Goal: Task Accomplishment & Management: Use online tool/utility

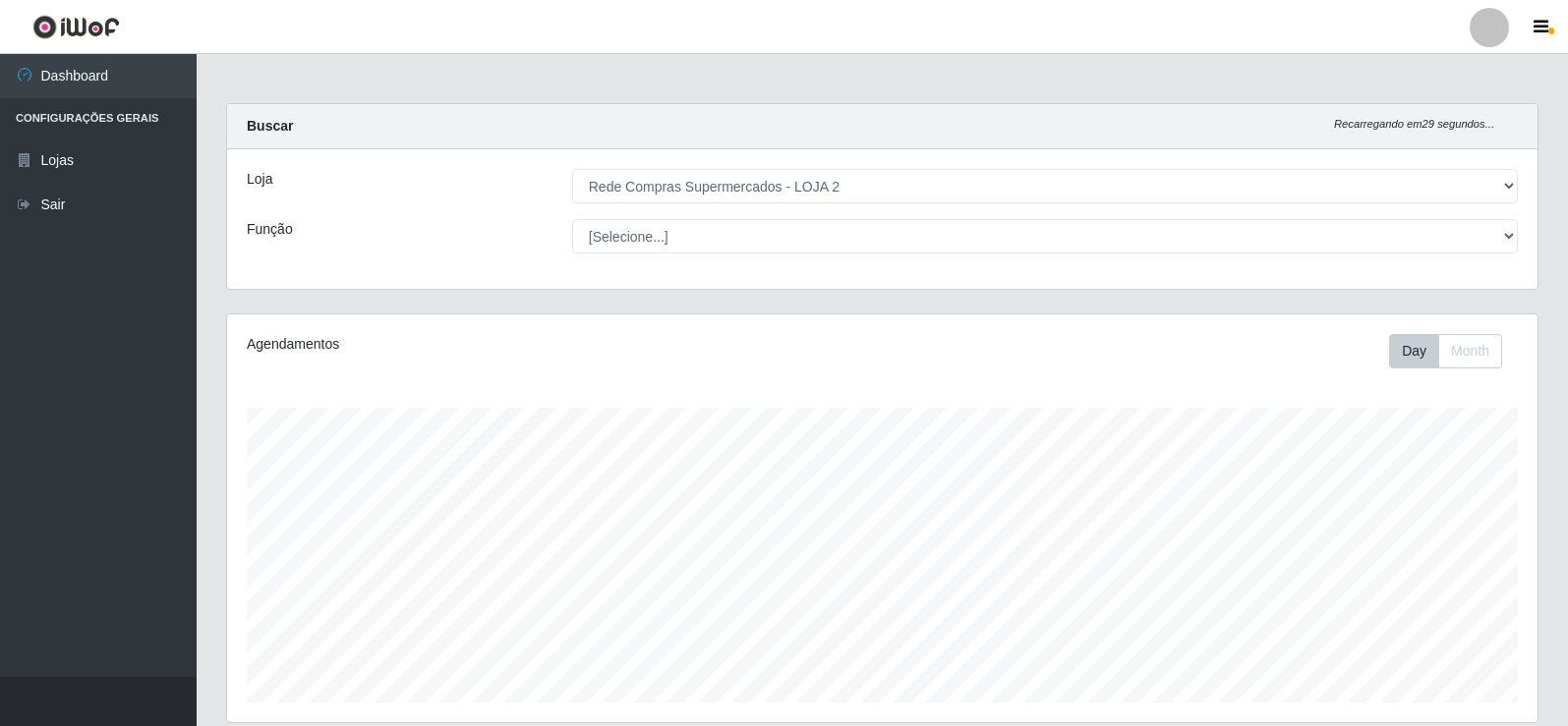
select select "161"
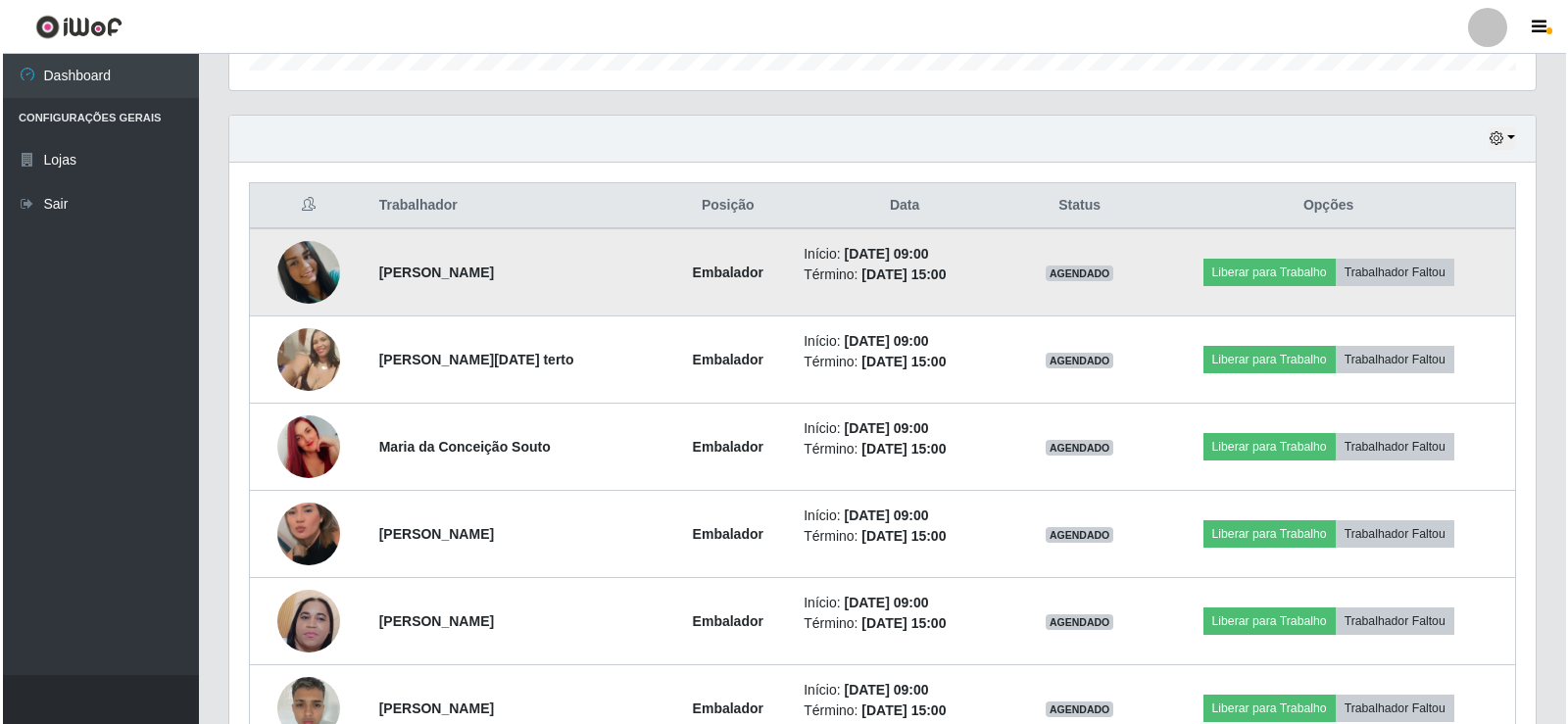
scroll to position [665, 0]
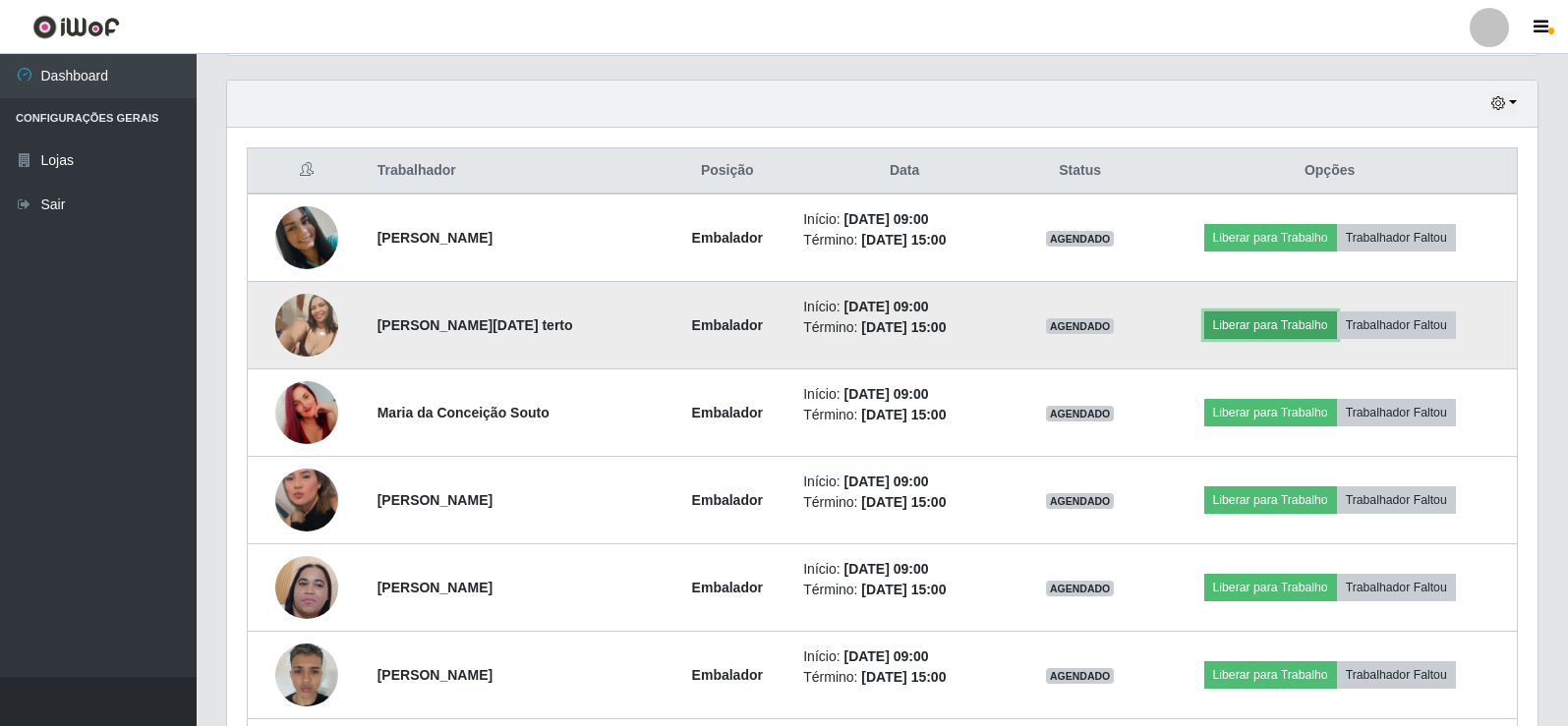
click at [1296, 319] on button "Liberar para Trabalho" at bounding box center [1270, 325] width 133 height 28
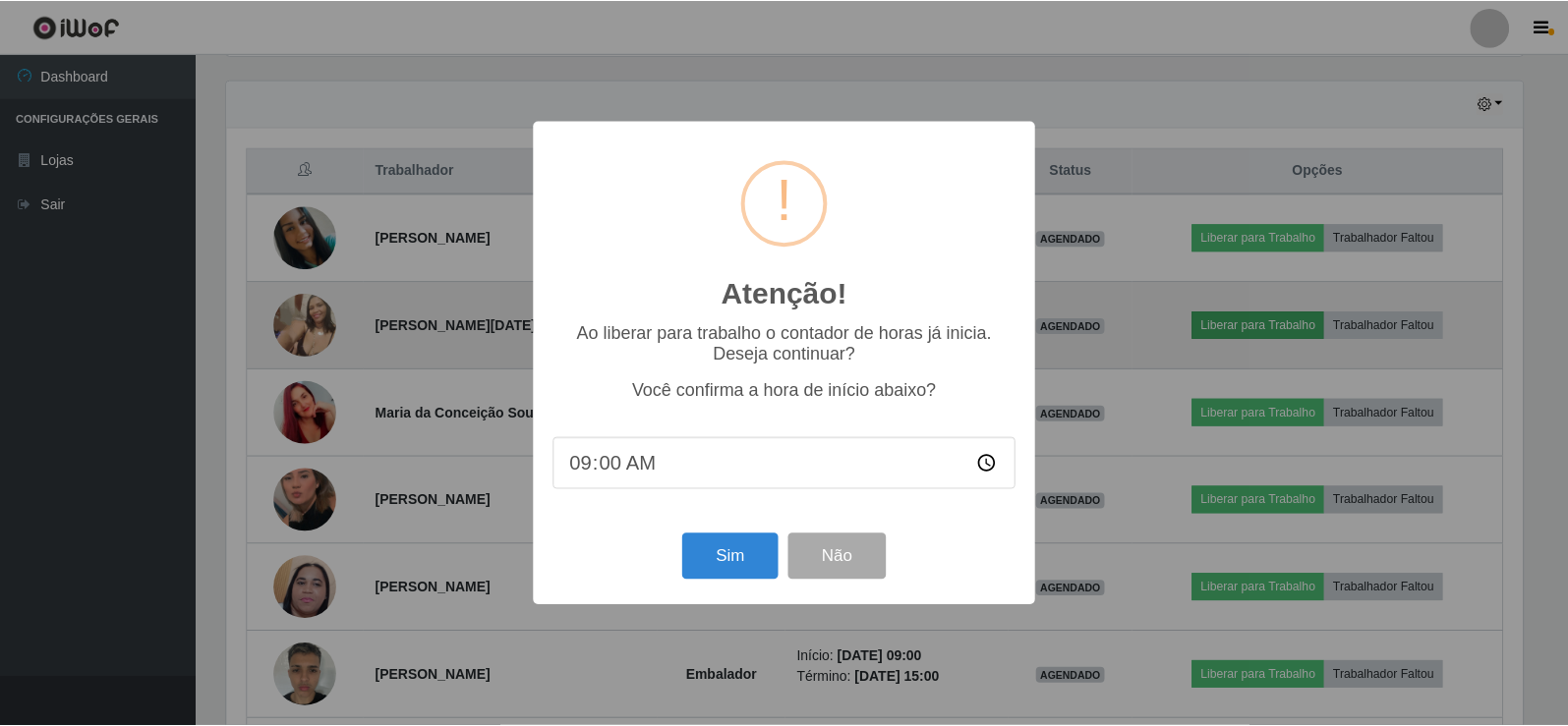
scroll to position [408, 1301]
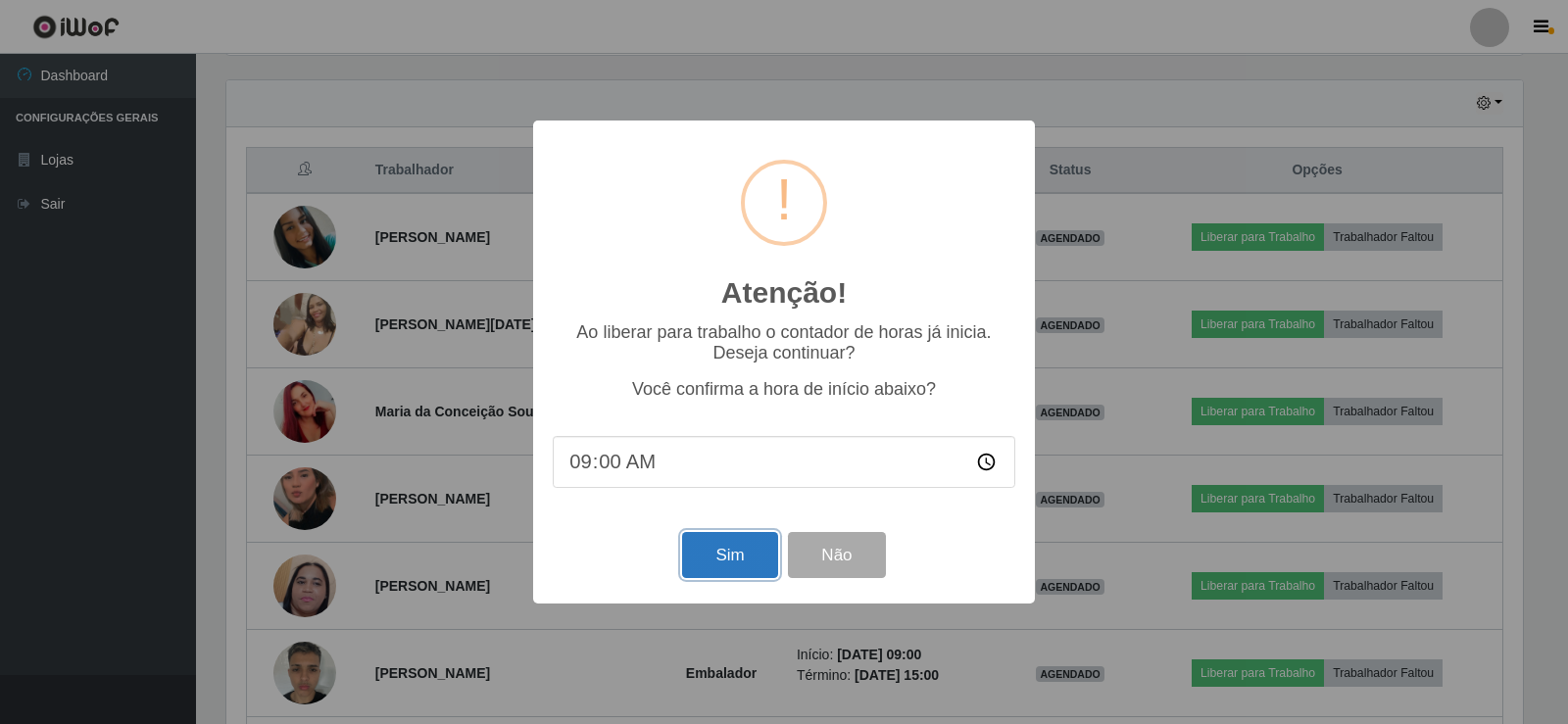
click at [741, 551] on button "Sim" at bounding box center [729, 555] width 95 height 46
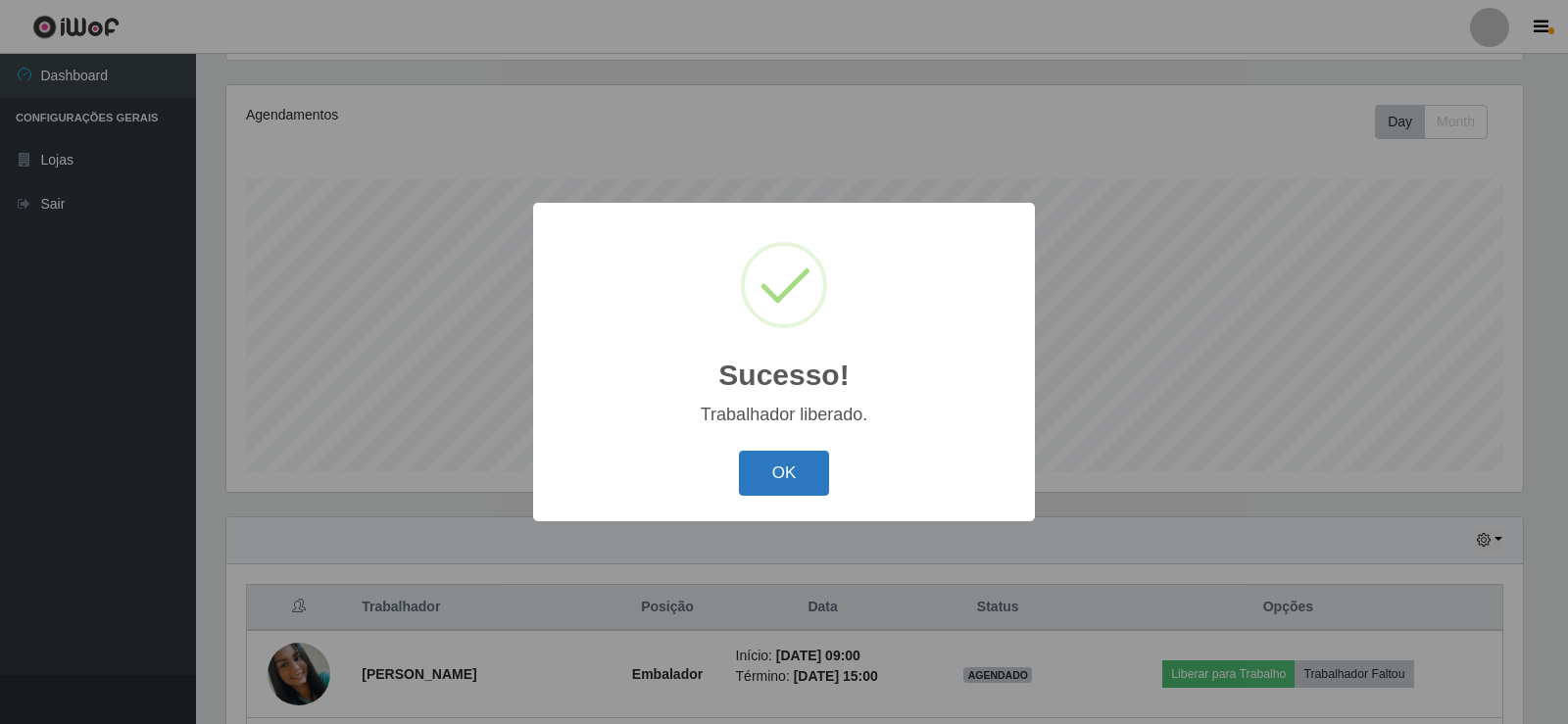
click at [788, 466] on button "OK" at bounding box center [784, 473] width 91 height 46
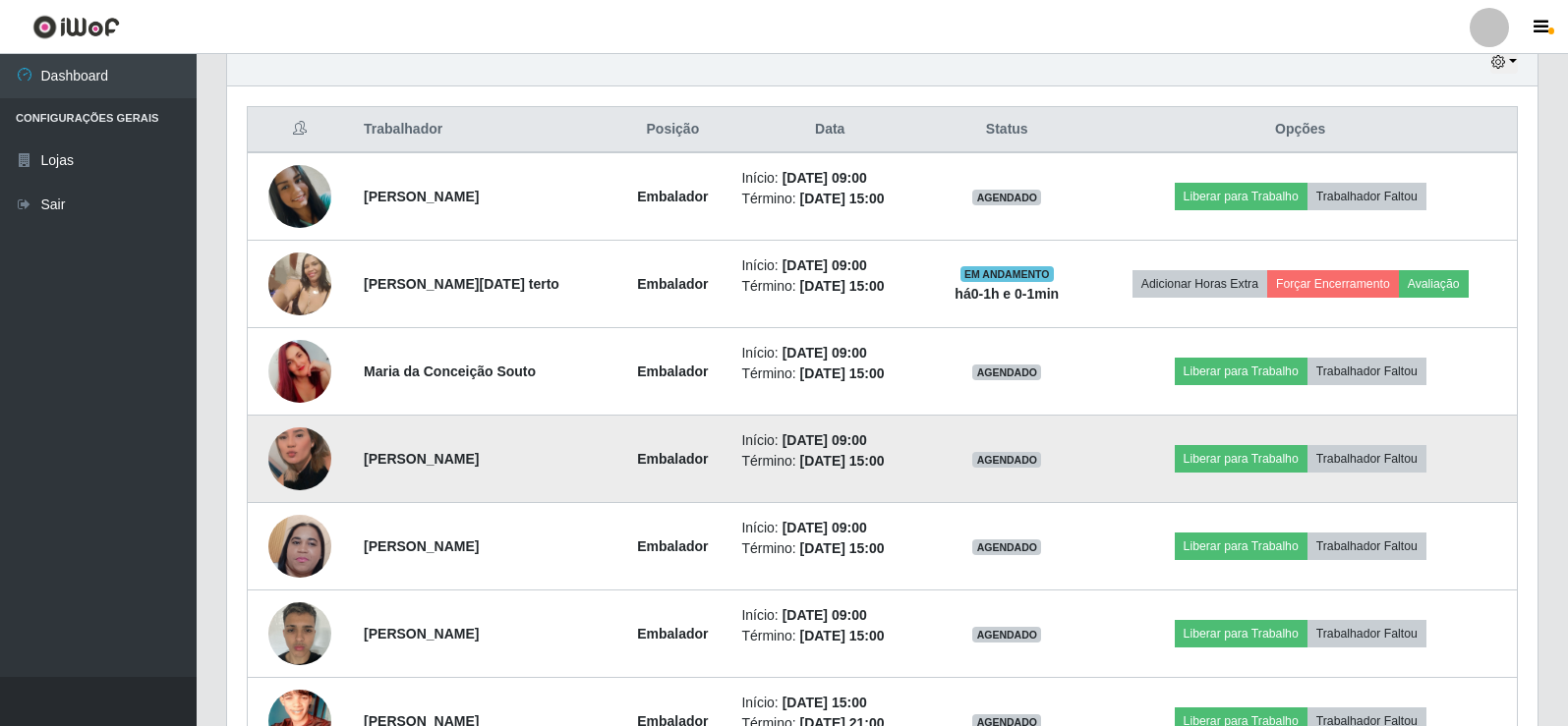
scroll to position [720, 0]
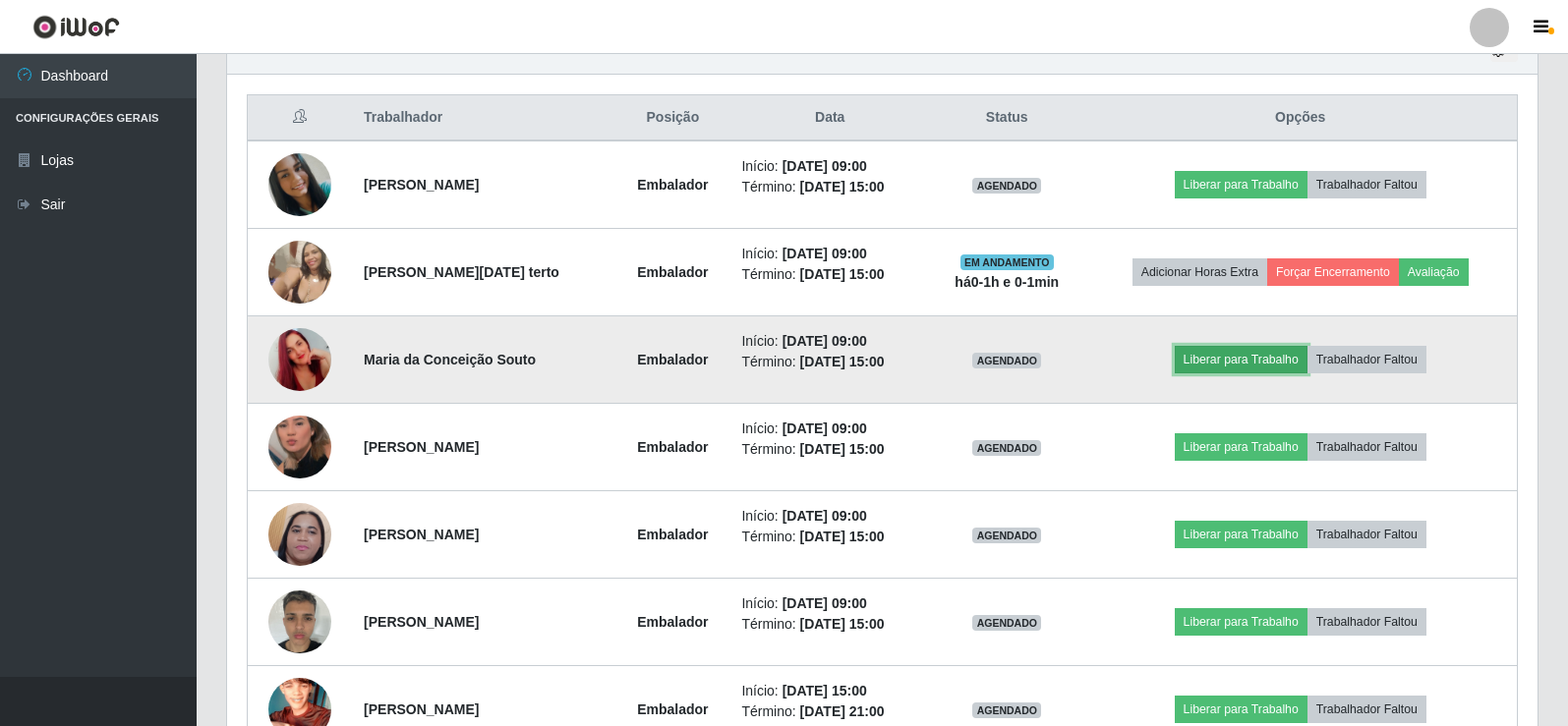
click at [1252, 352] on button "Liberar para Trabalho" at bounding box center [1241, 360] width 133 height 28
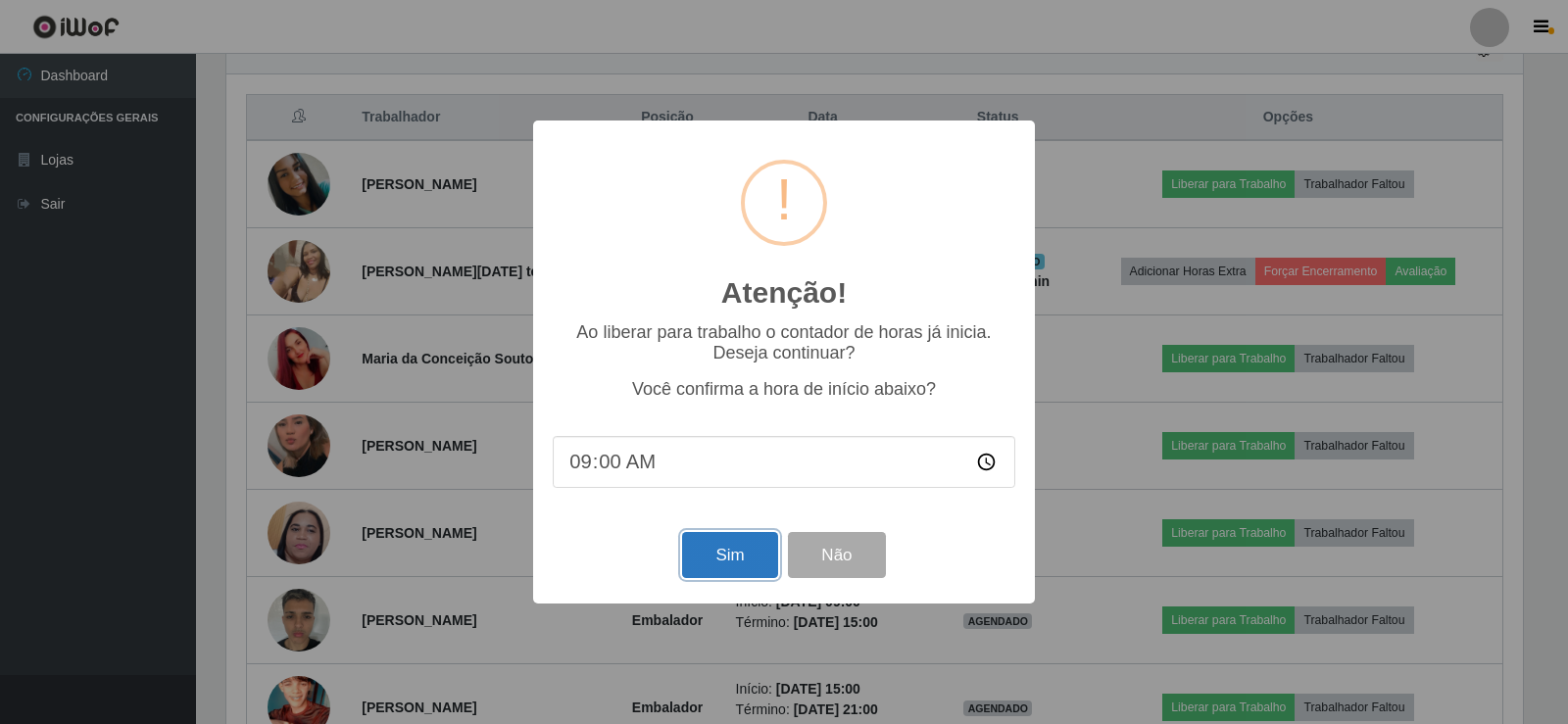
click at [730, 568] on button "Sim" at bounding box center [729, 555] width 95 height 46
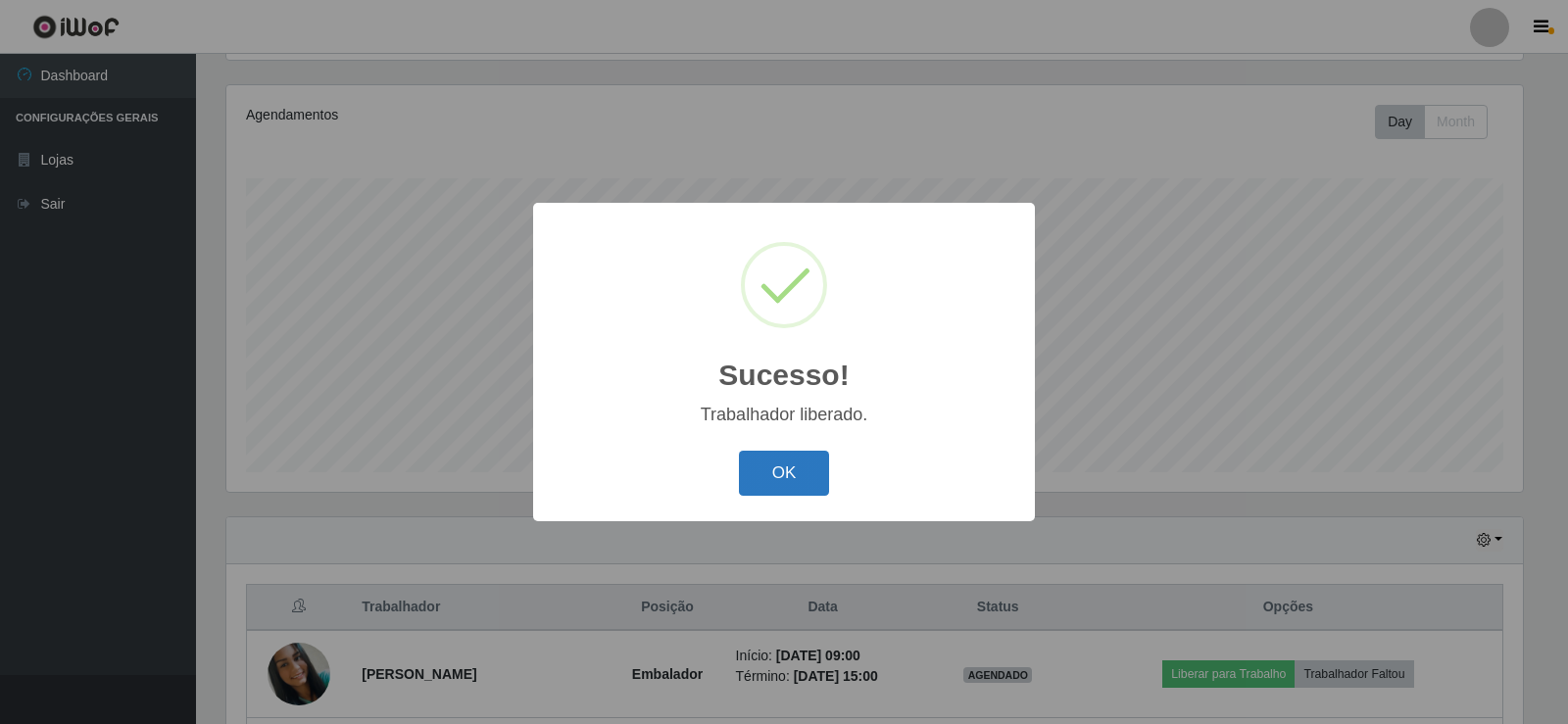
click at [769, 468] on button "OK" at bounding box center [784, 473] width 91 height 46
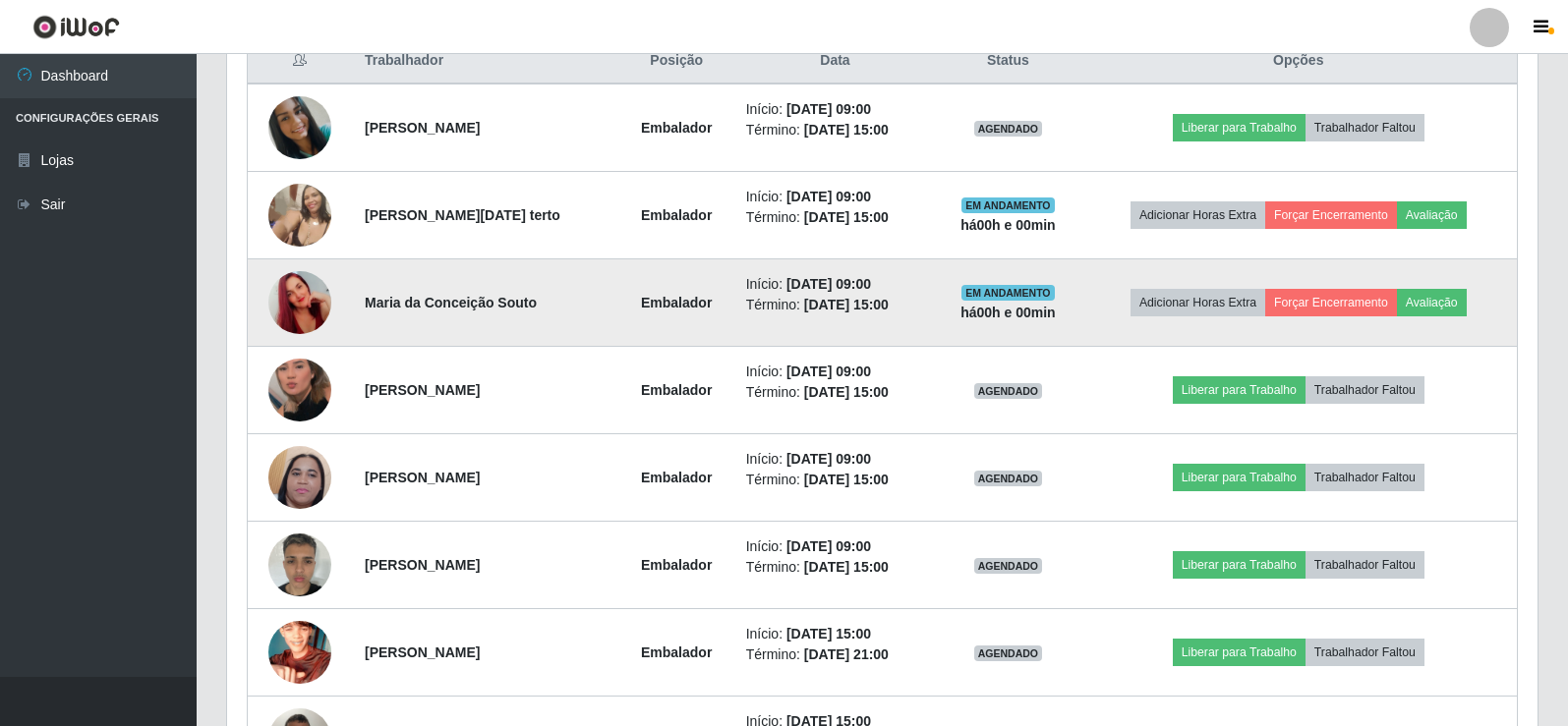
scroll to position [819, 0]
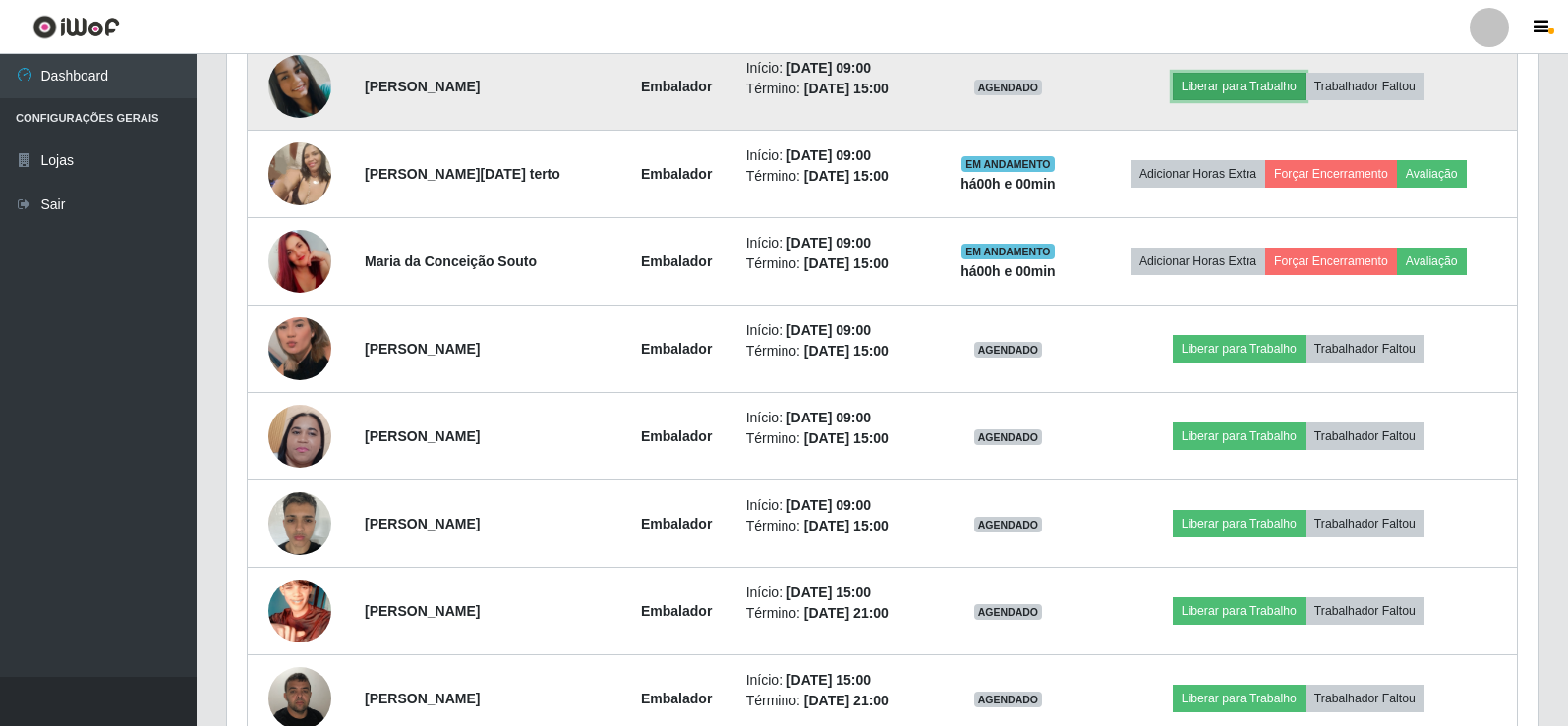
click at [1255, 82] on button "Liberar para Trabalho" at bounding box center [1239, 87] width 133 height 28
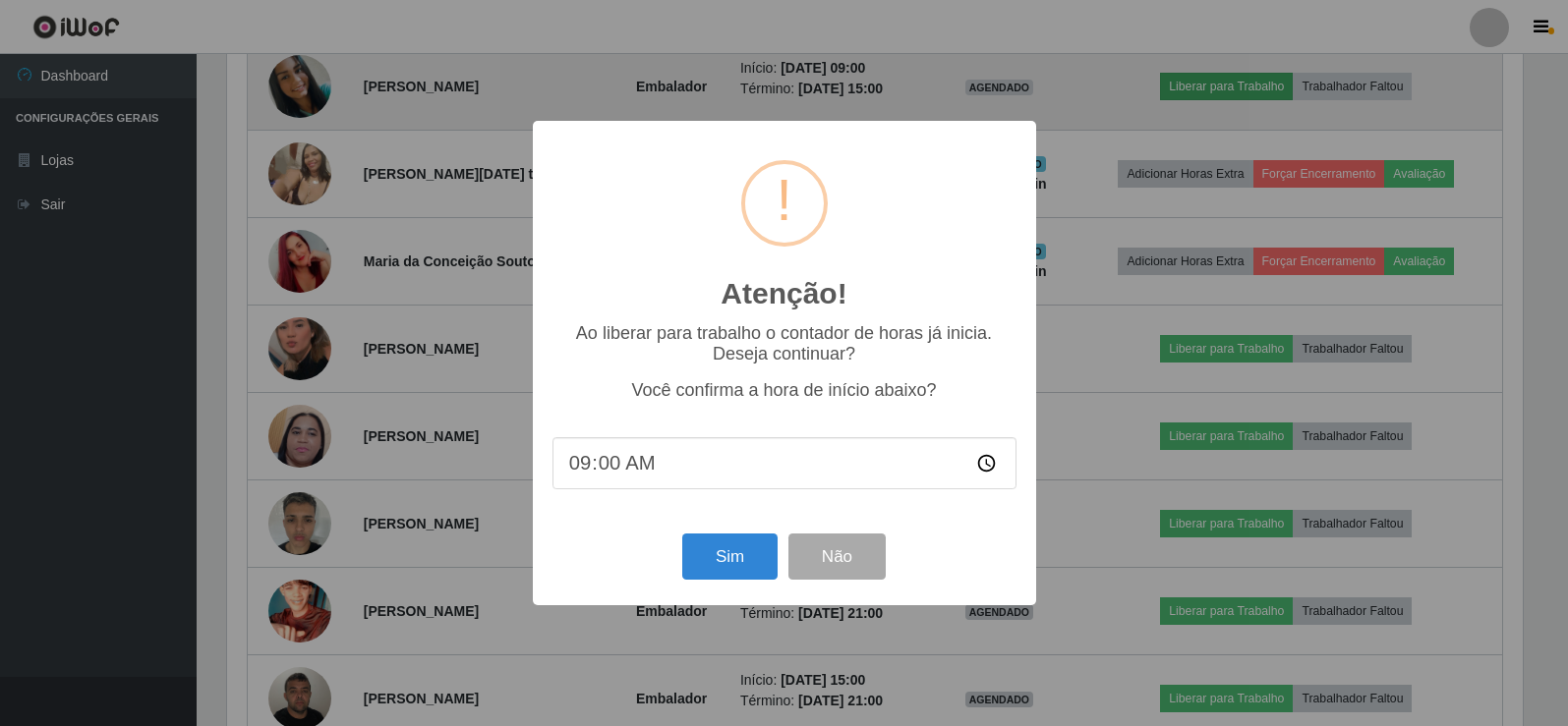
scroll to position [408, 1301]
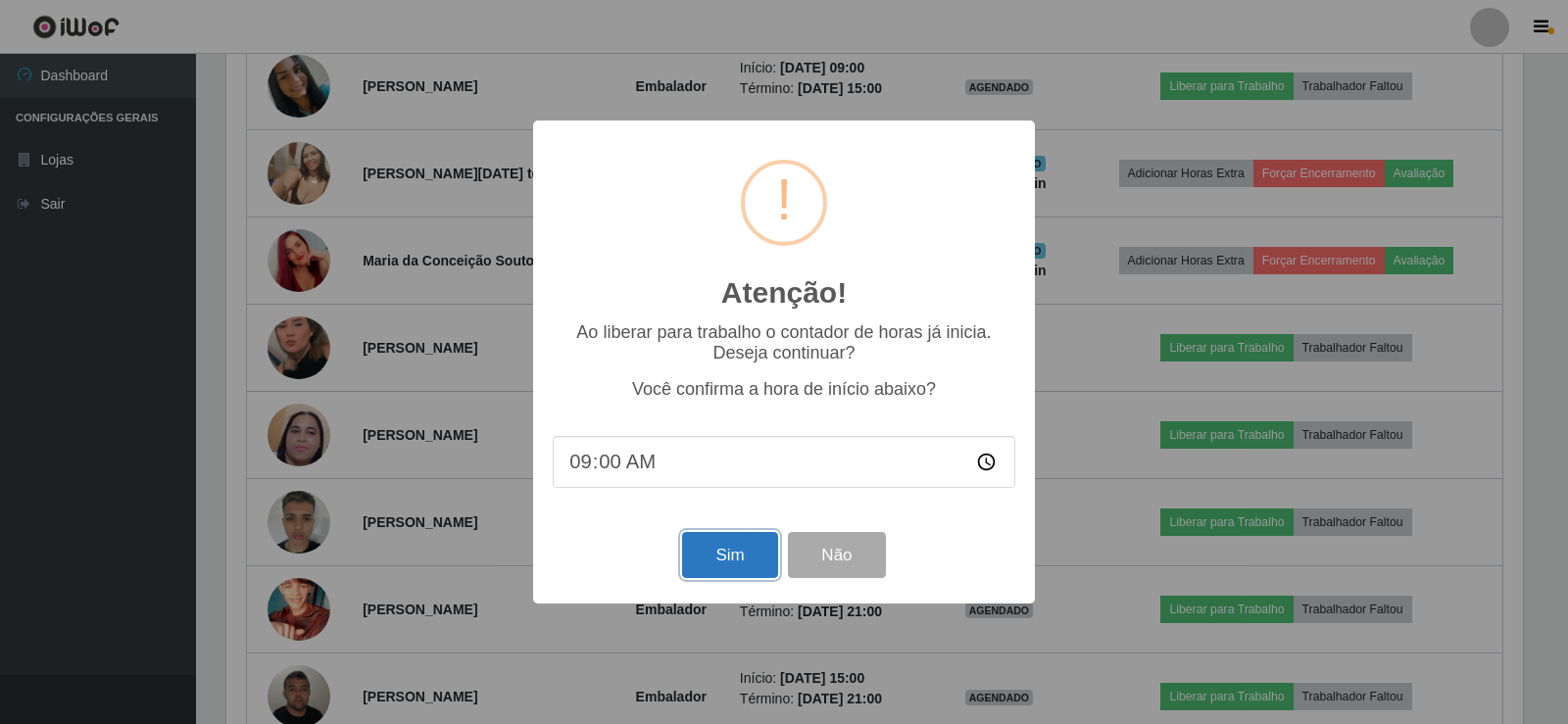
click at [733, 563] on button "Sim" at bounding box center [729, 555] width 95 height 46
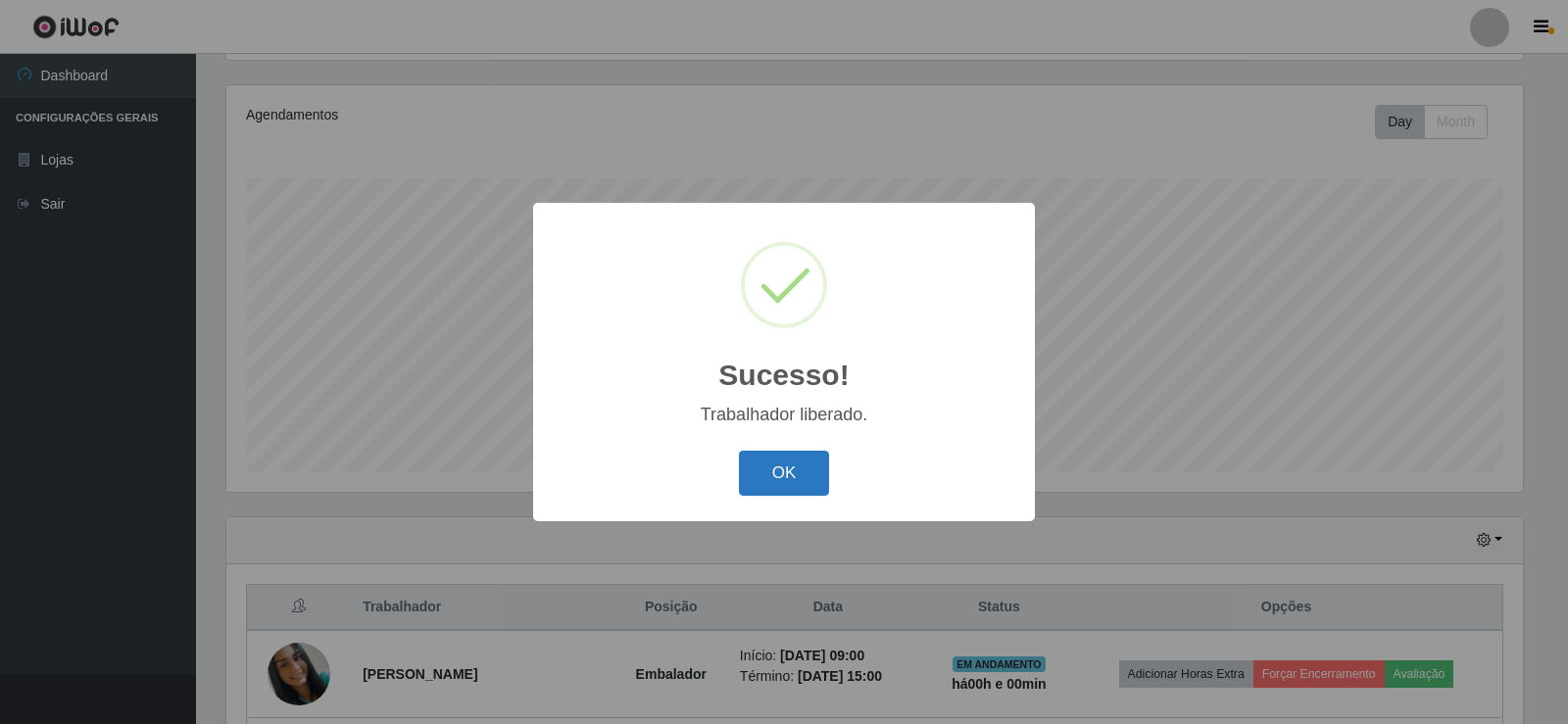
click at [772, 489] on button "OK" at bounding box center [784, 473] width 91 height 46
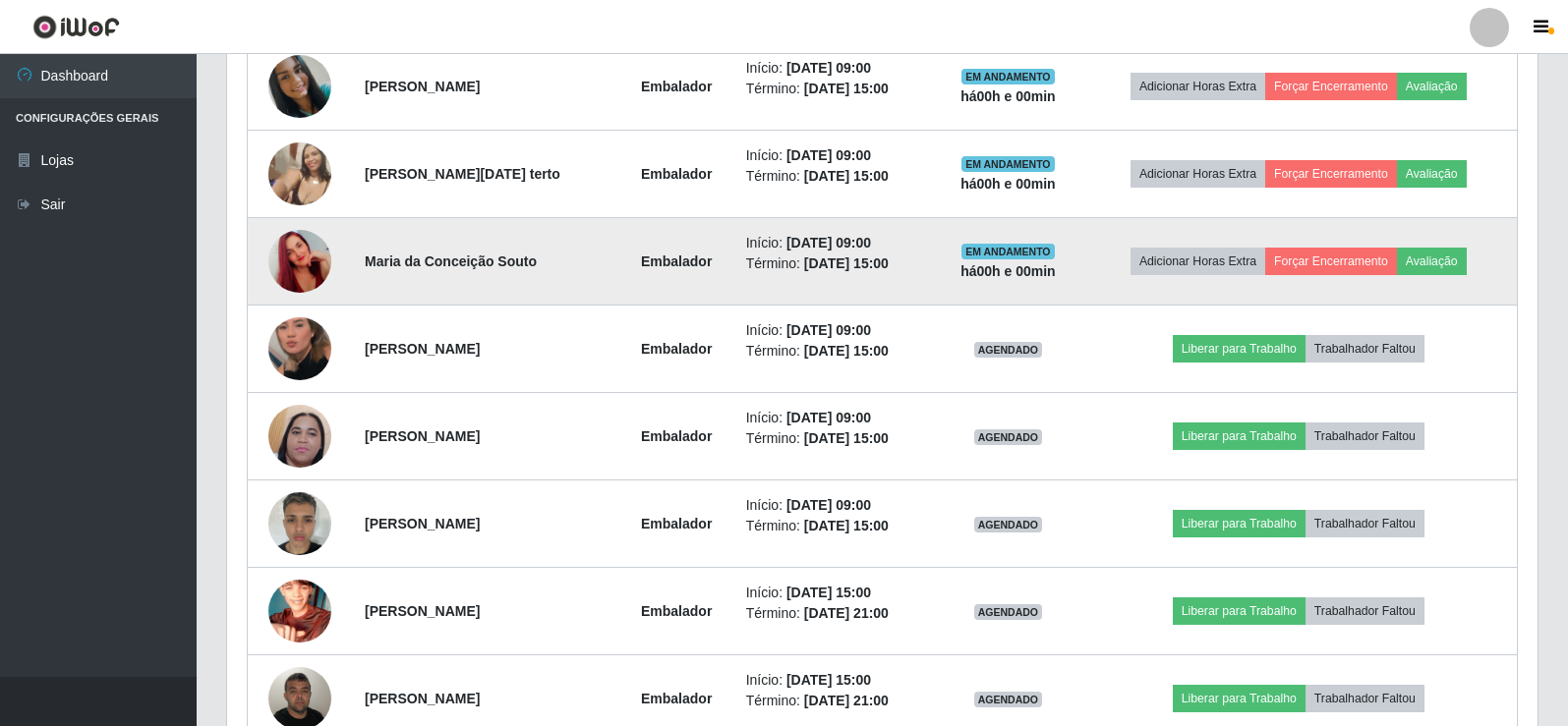
scroll to position [1015, 0]
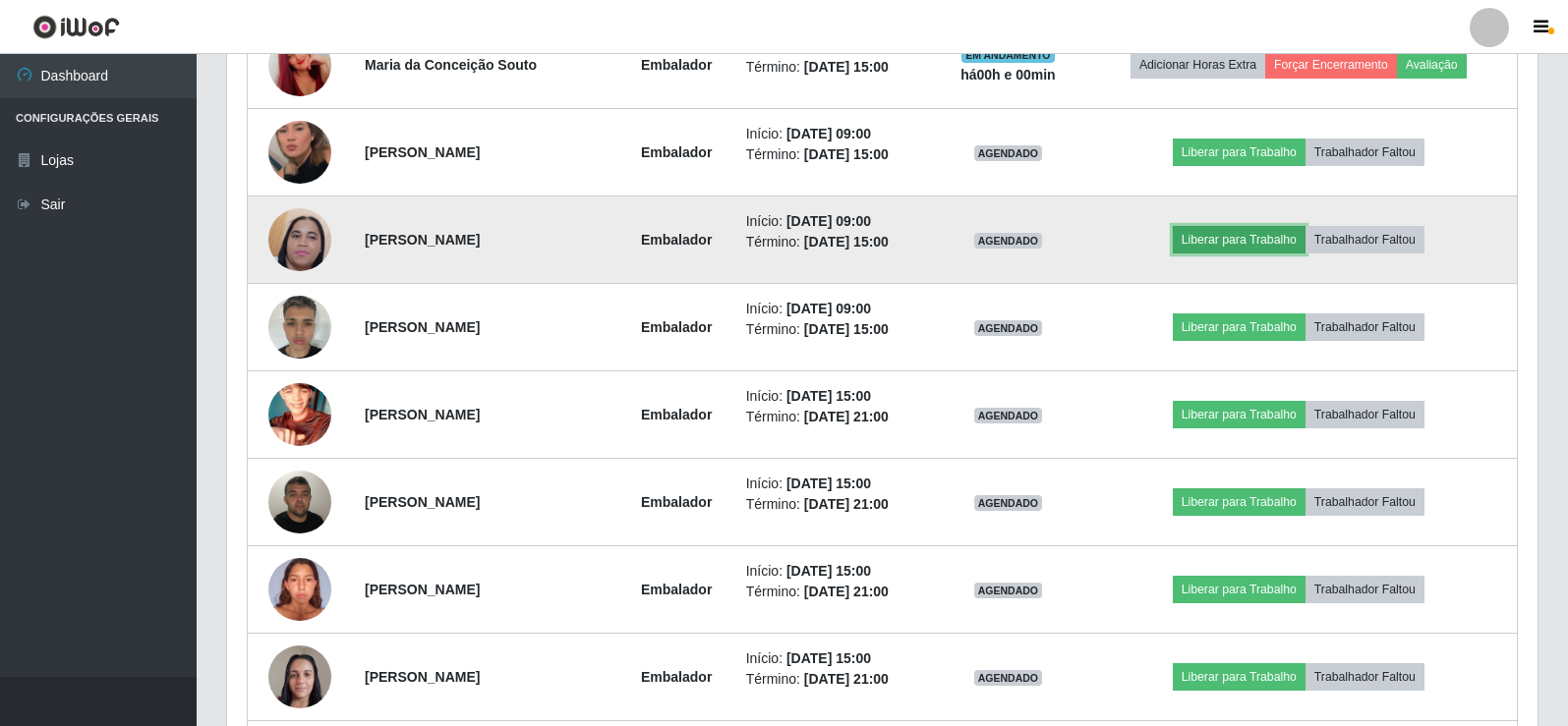
click at [1261, 238] on button "Liberar para Trabalho" at bounding box center [1239, 239] width 133 height 28
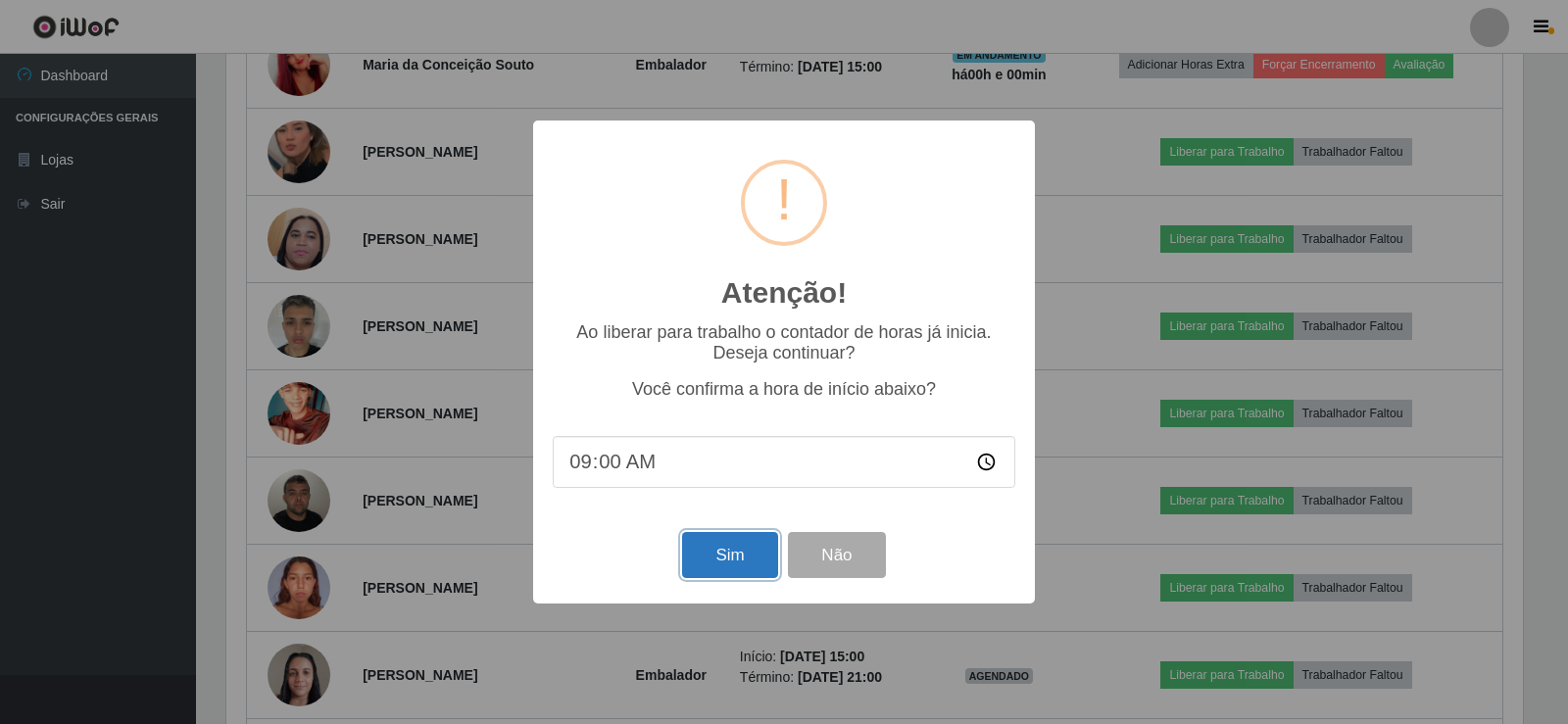
click at [741, 550] on button "Sim" at bounding box center [729, 555] width 95 height 46
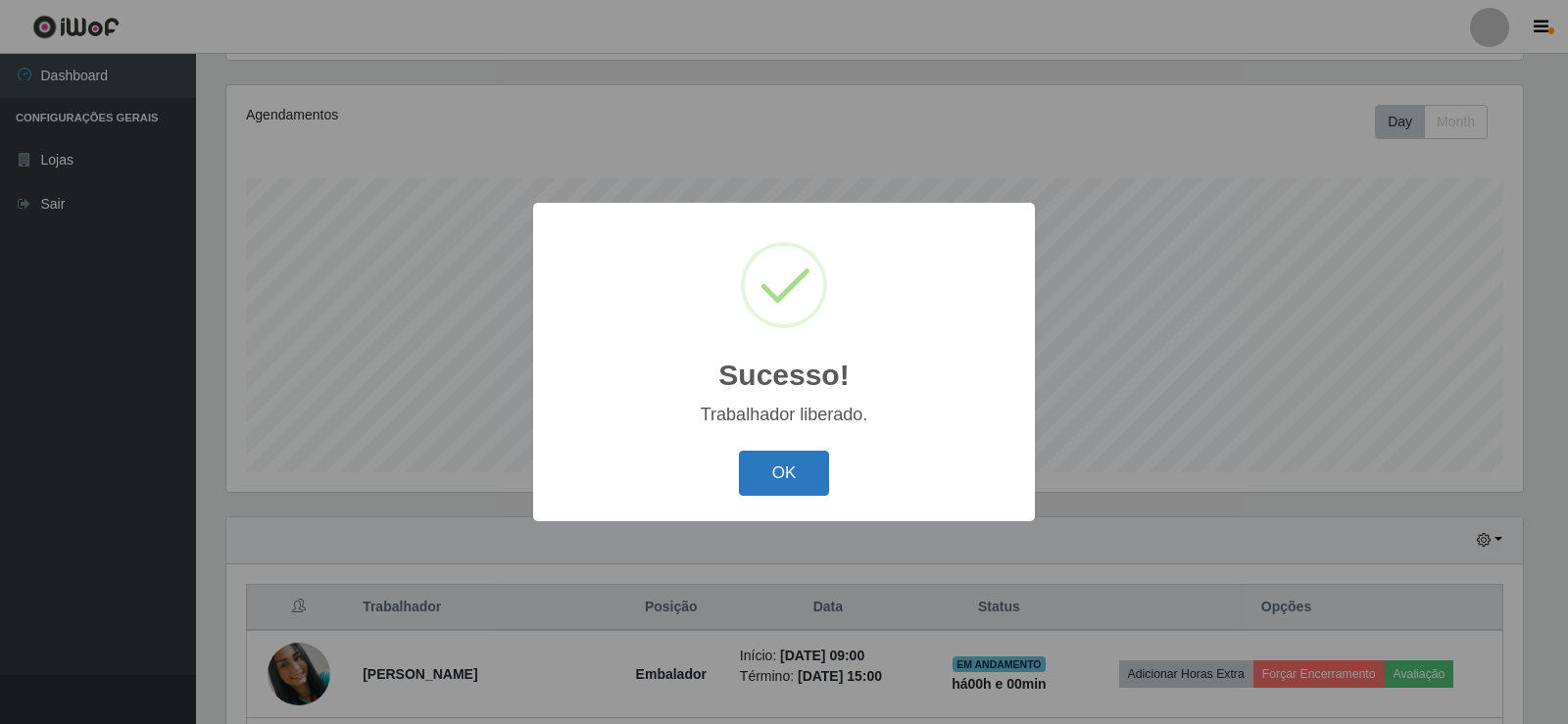
click at [812, 460] on button "OK" at bounding box center [784, 473] width 91 height 46
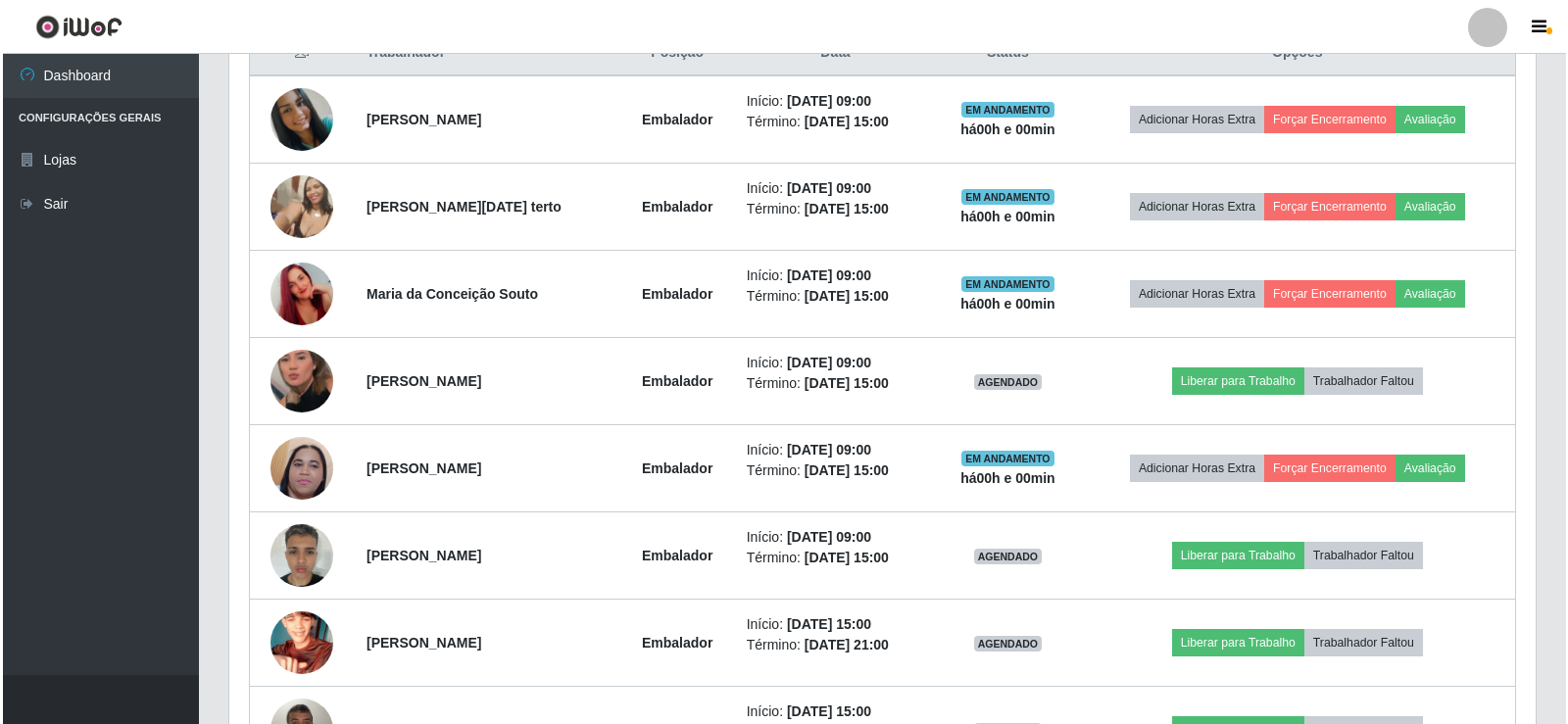
scroll to position [915, 0]
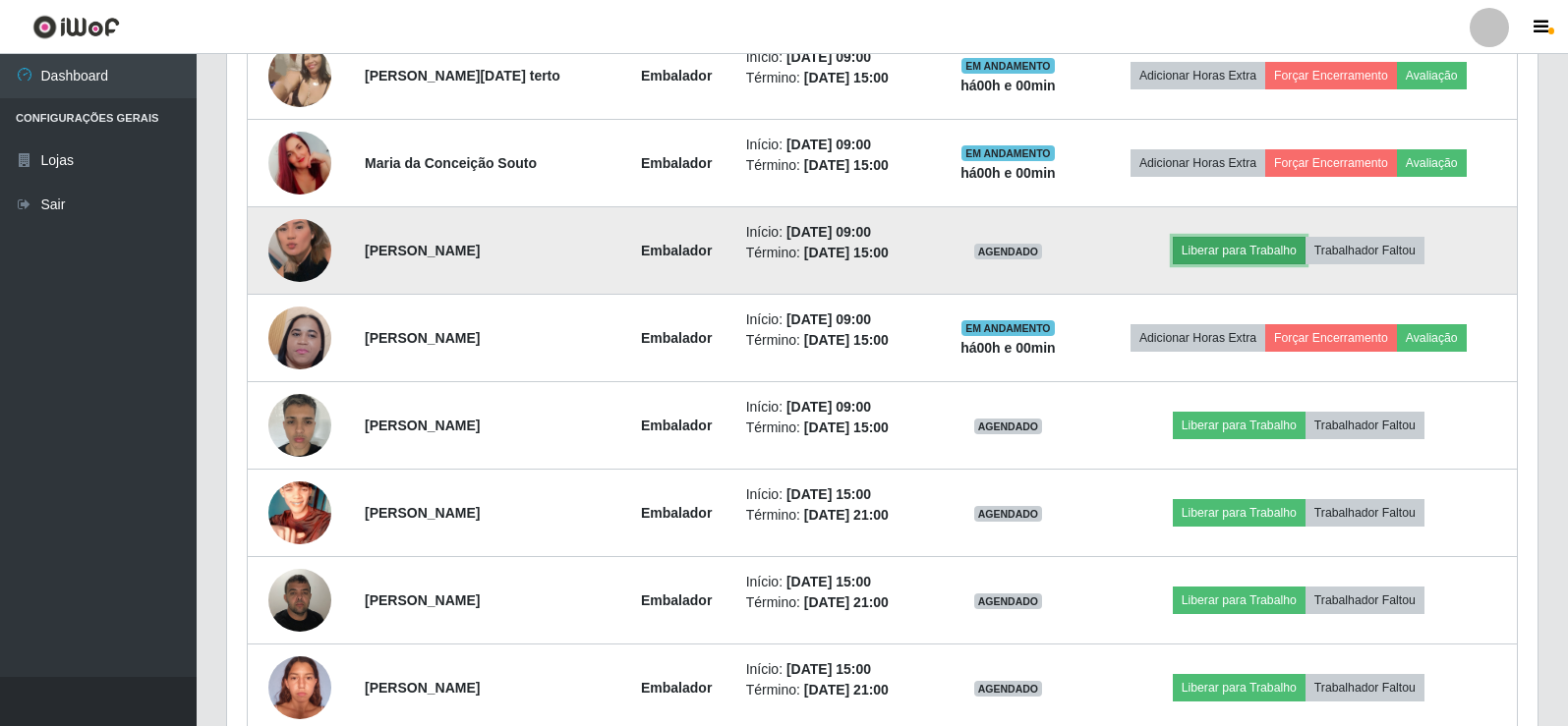
click at [1281, 244] on button "Liberar para Trabalho" at bounding box center [1239, 250] width 133 height 28
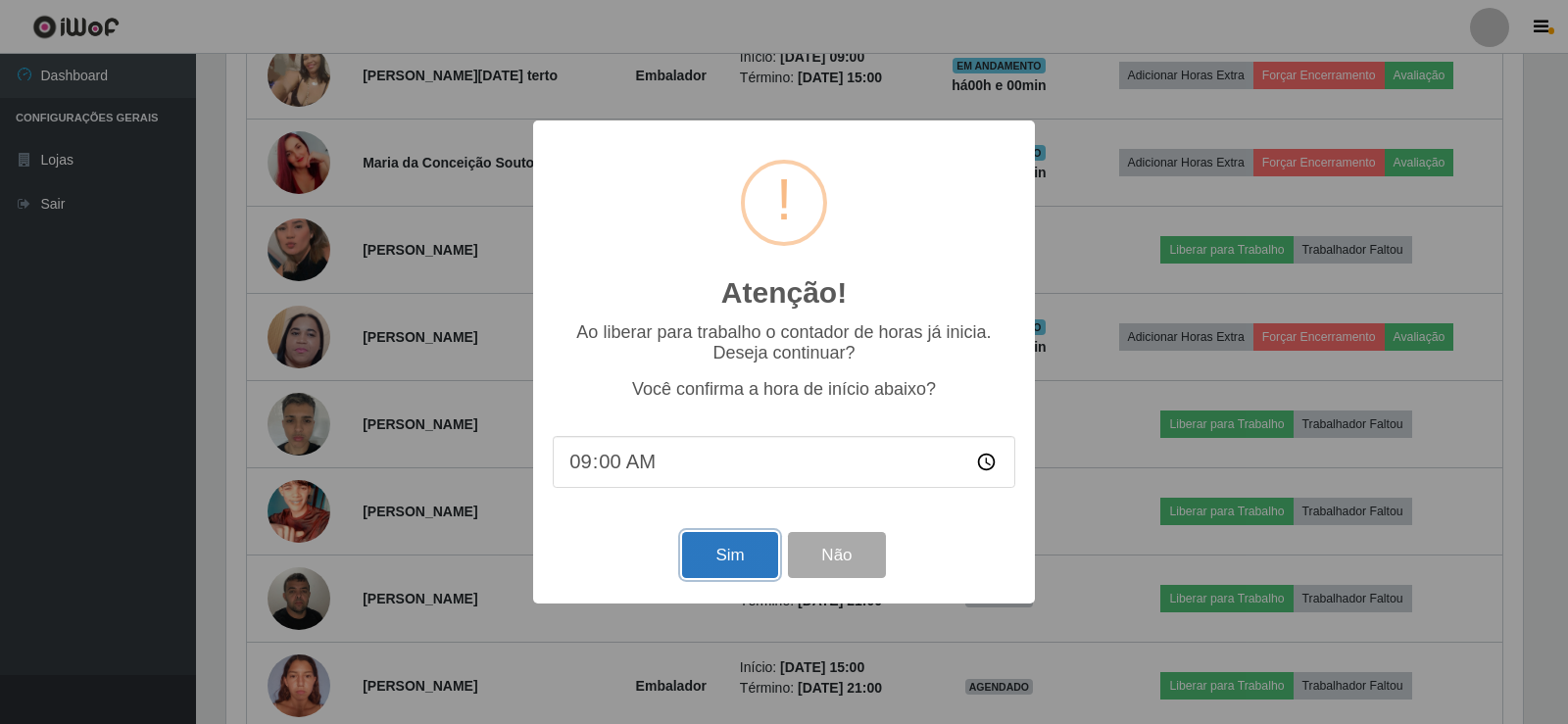
click at [744, 558] on button "Sim" at bounding box center [729, 555] width 95 height 46
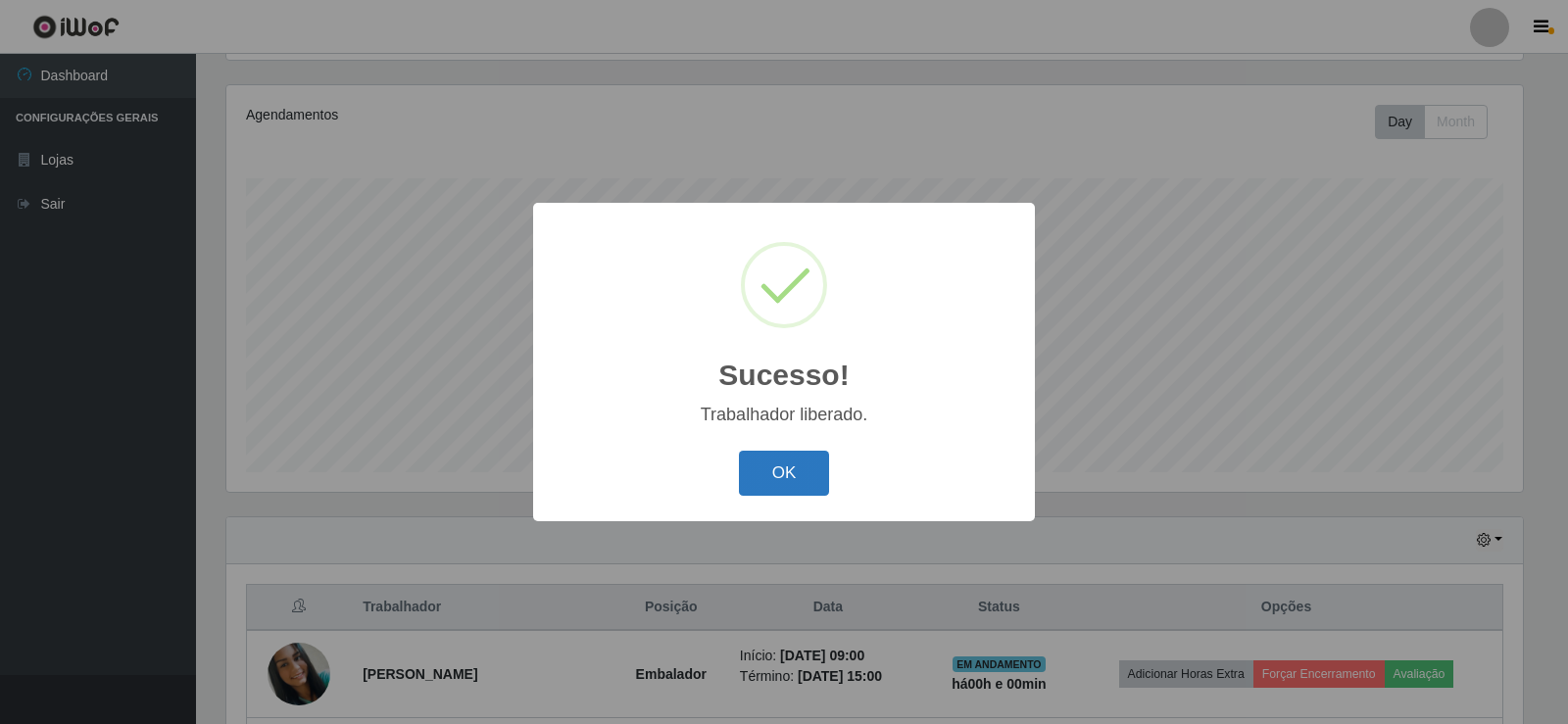
click at [797, 472] on button "OK" at bounding box center [784, 473] width 91 height 46
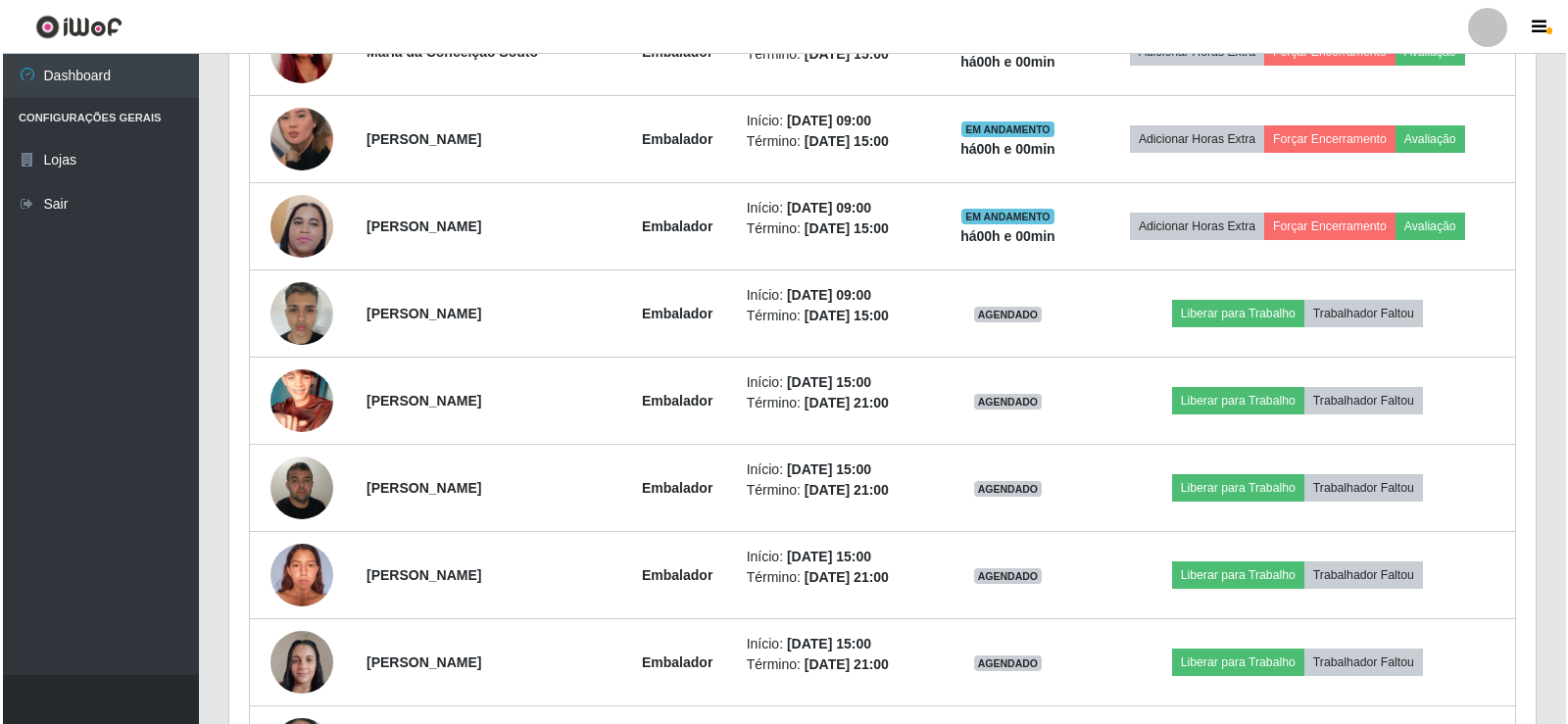
scroll to position [1012, 0]
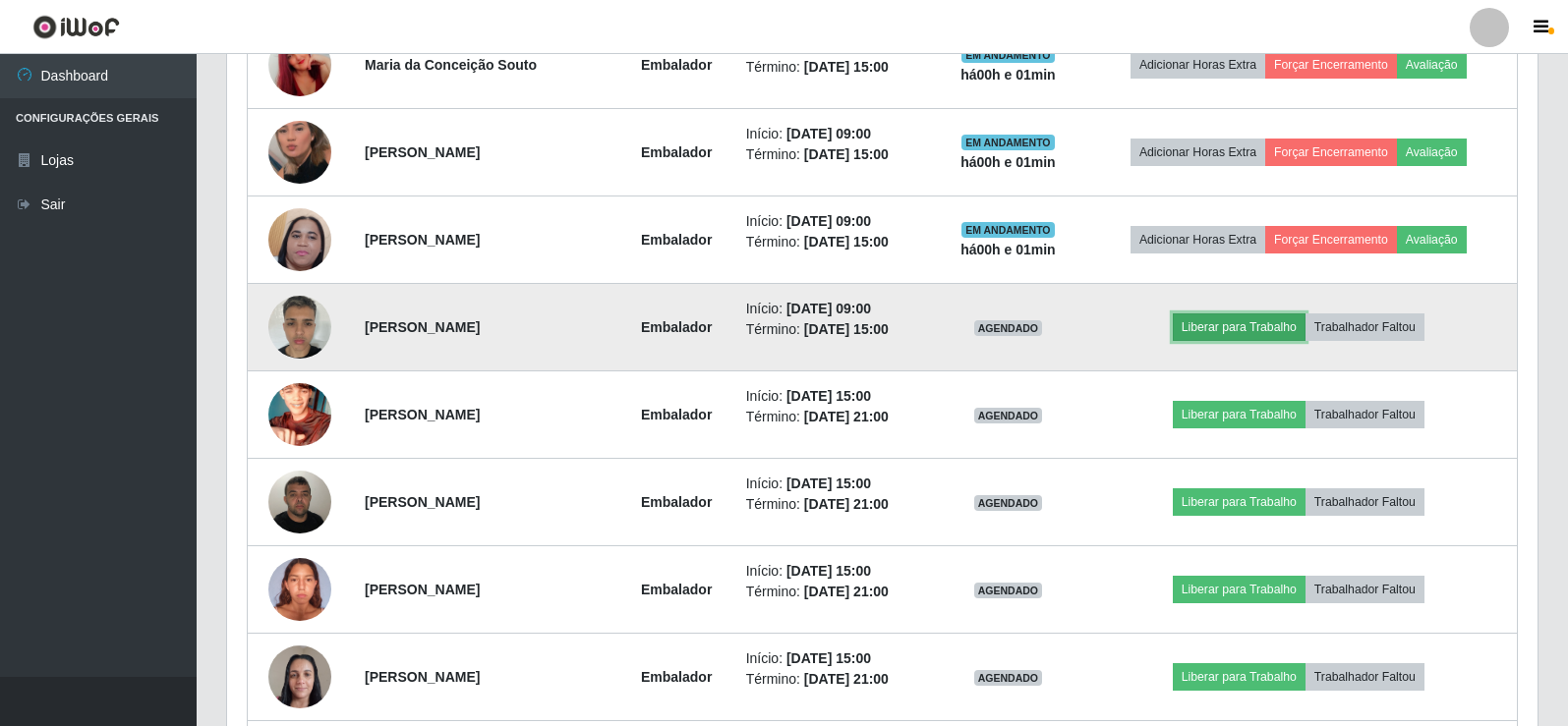
click at [1260, 315] on button "Liberar para Trabalho" at bounding box center [1239, 327] width 133 height 28
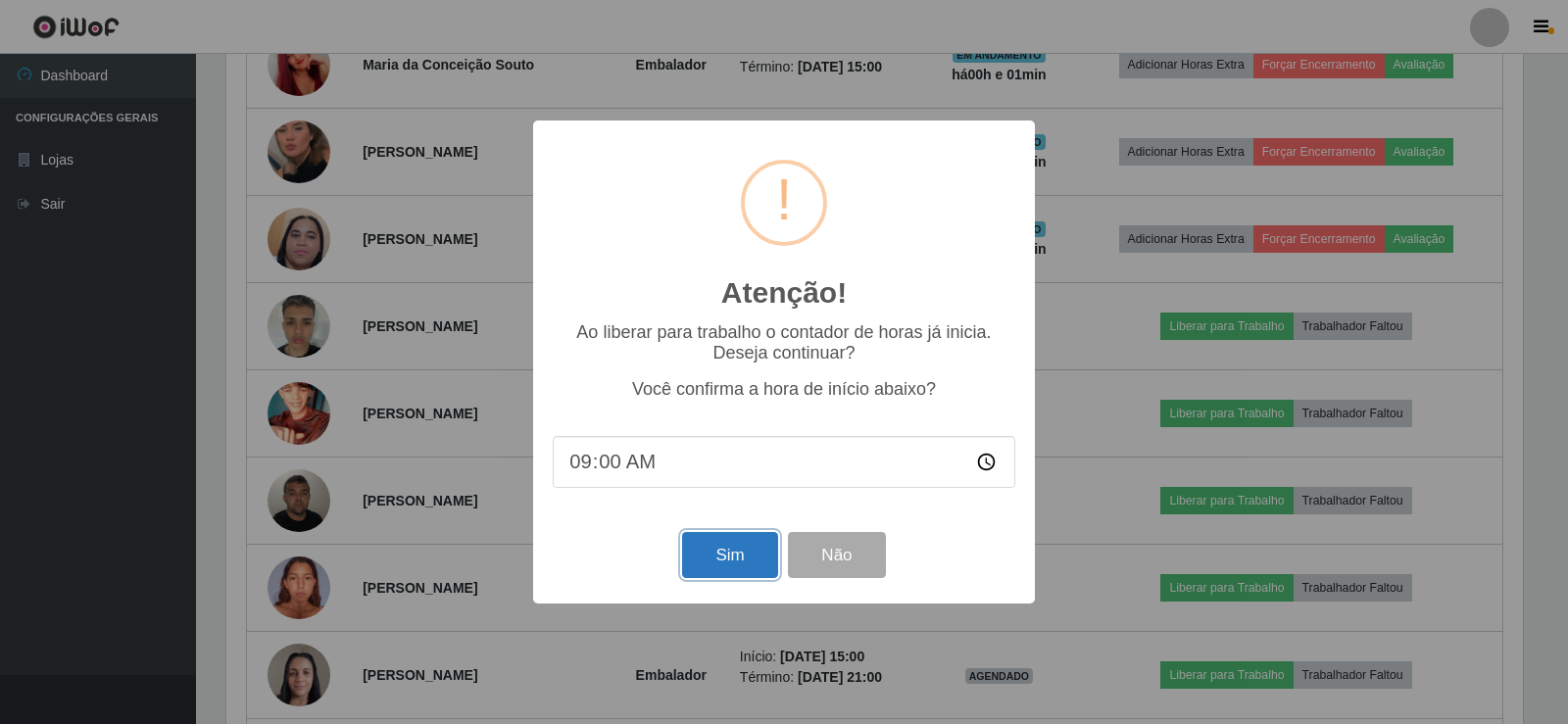
click at [763, 563] on button "Sim" at bounding box center [729, 555] width 95 height 46
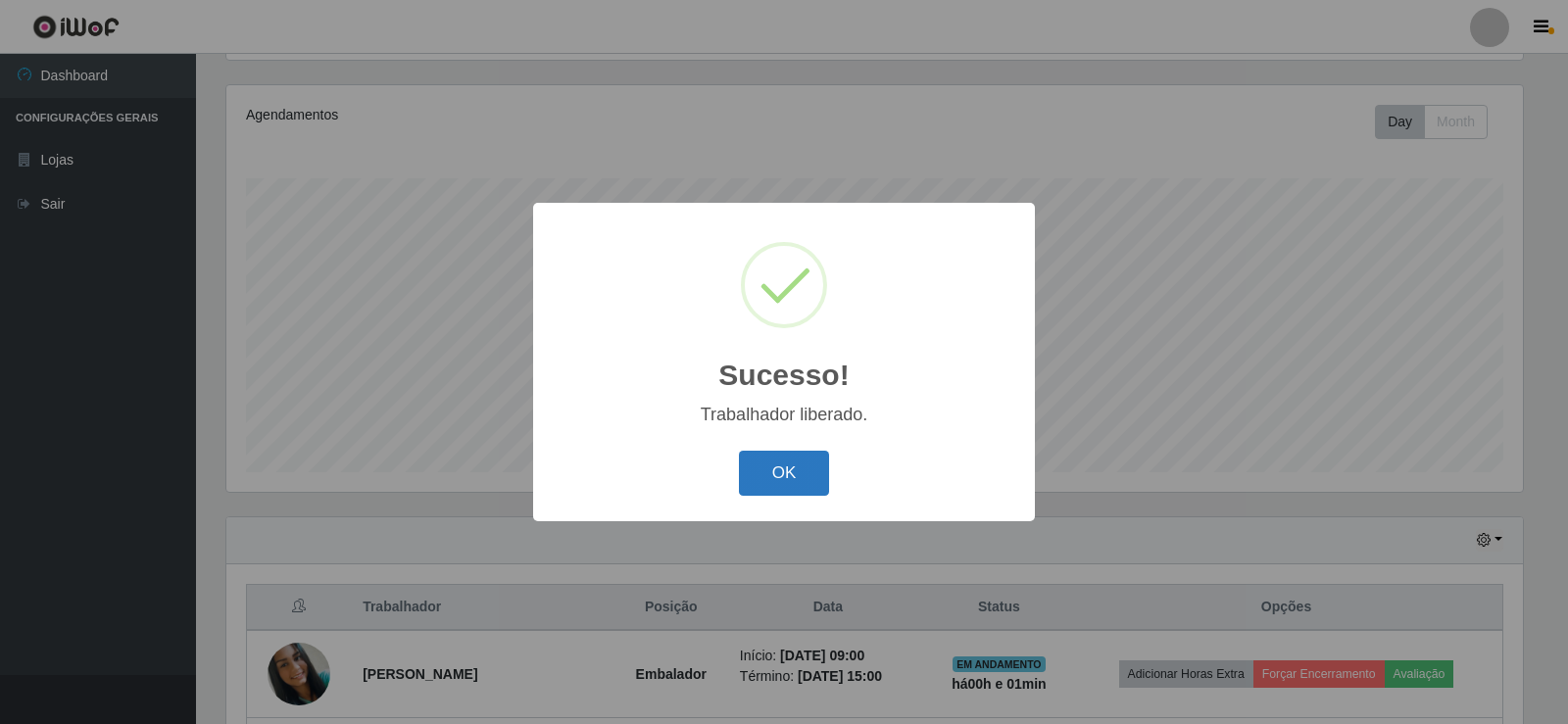
click at [784, 469] on button "OK" at bounding box center [784, 473] width 91 height 46
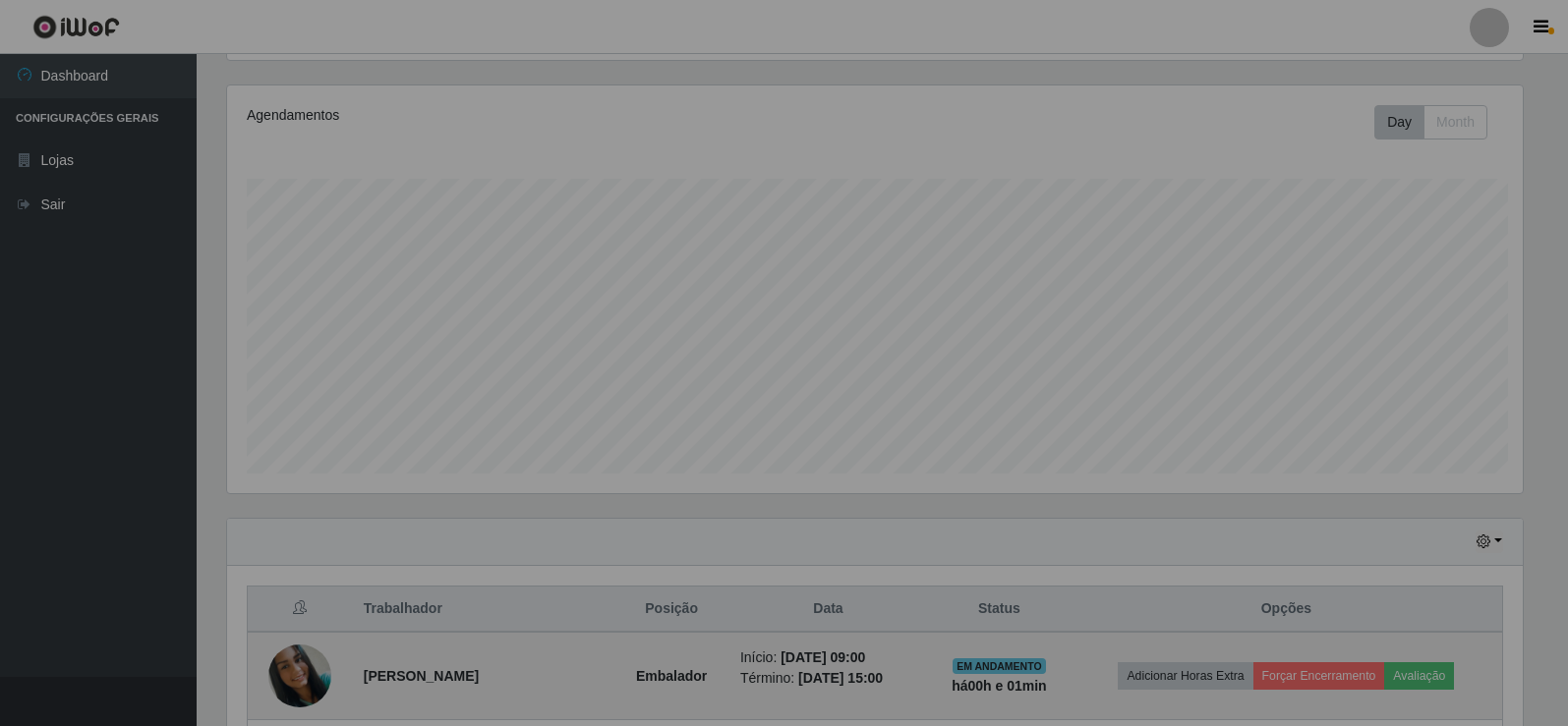
scroll to position [408, 1311]
